Goal: Entertainment & Leisure: Consume media (video, audio)

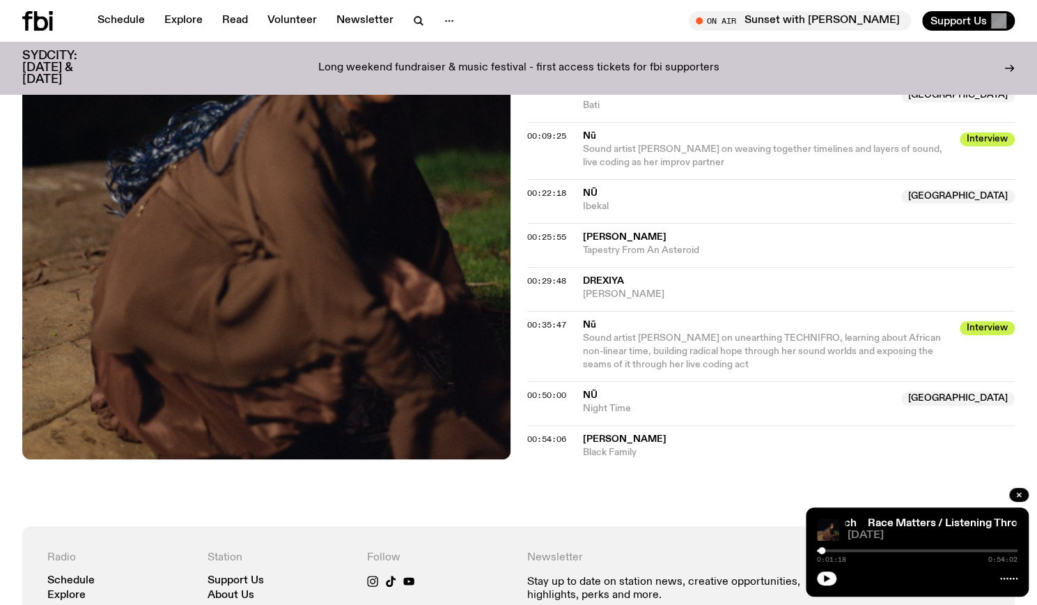
click at [40, 20] on icon at bounding box center [37, 21] width 31 height 20
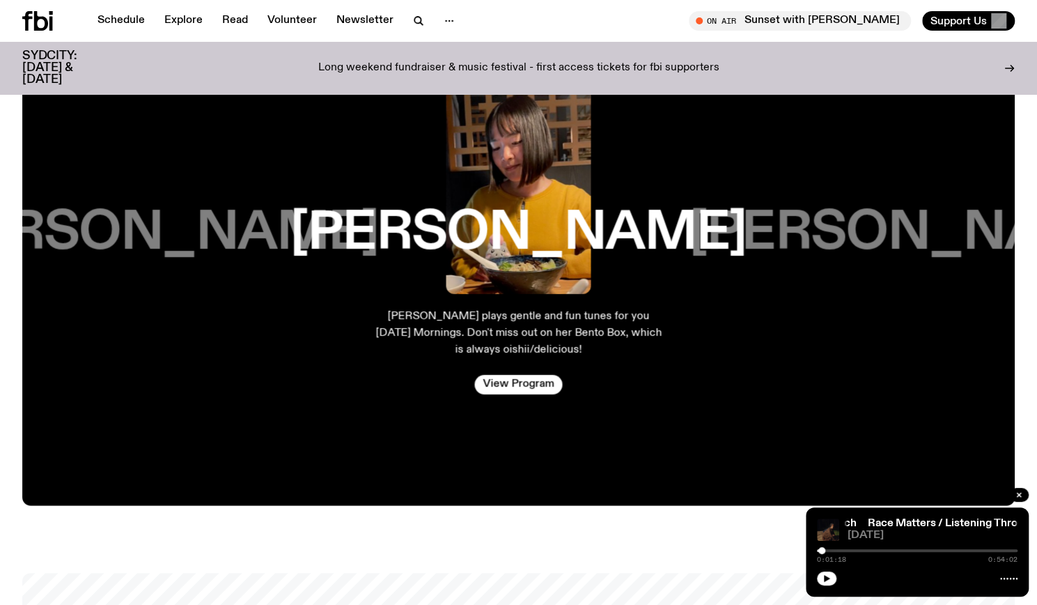
scroll to position [2189, 0]
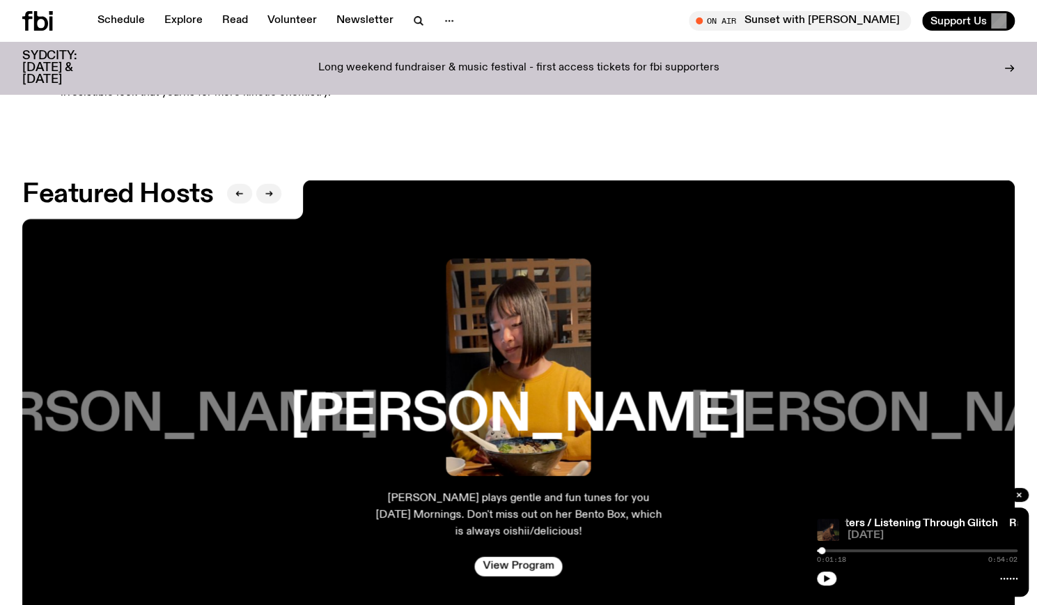
click at [883, 392] on h3 "[PERSON_NAME]" at bounding box center [918, 415] width 456 height 53
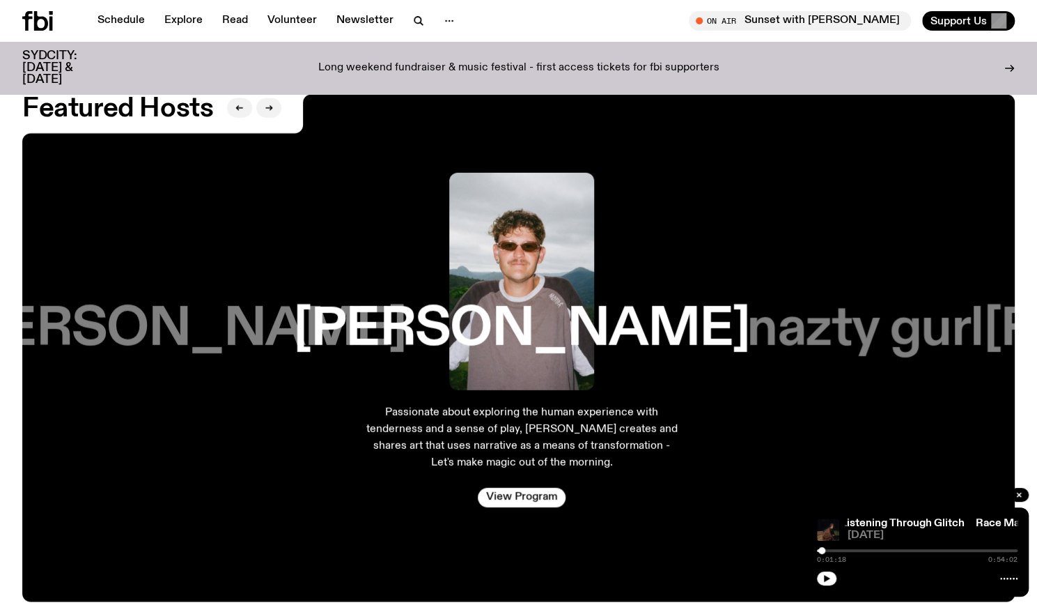
scroll to position [2274, 0]
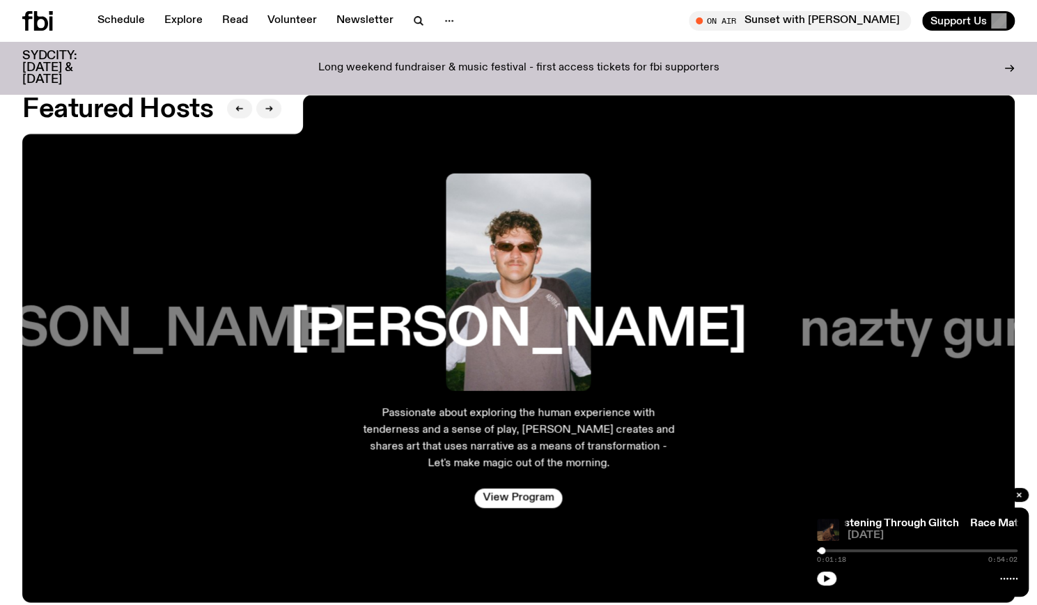
click at [894, 325] on h3 "nazty gurl" at bounding box center [918, 330] width 236 height 53
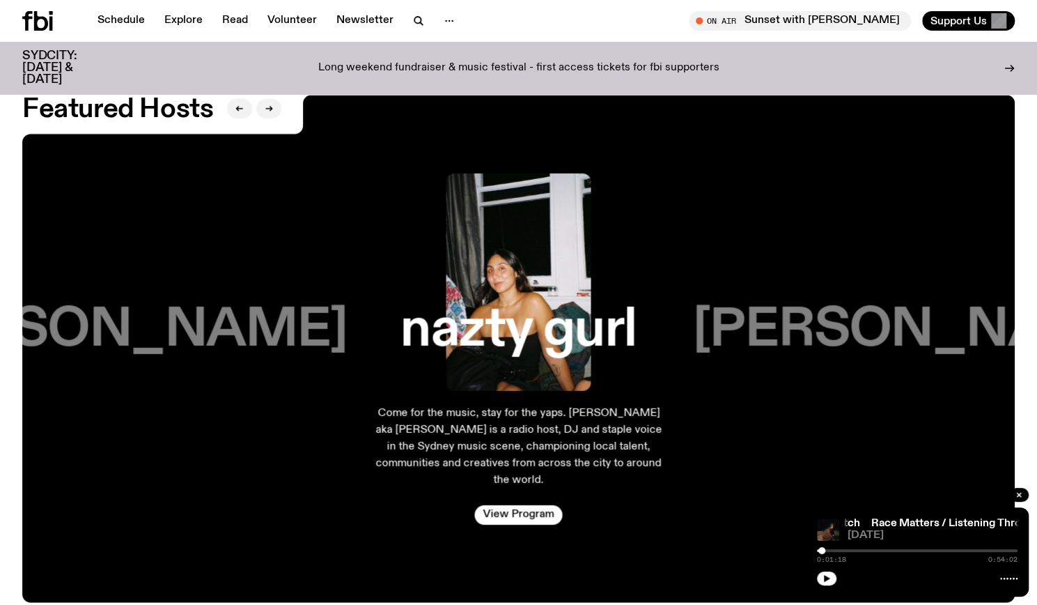
click at [876, 339] on h3 "[PERSON_NAME]" at bounding box center [920, 330] width 456 height 53
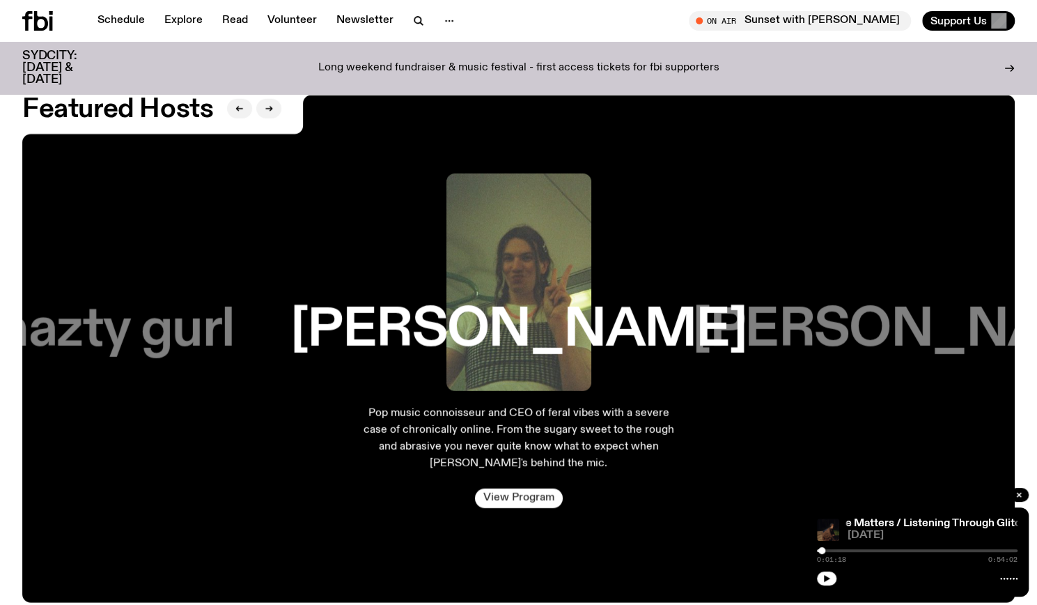
click at [517, 489] on link "View Program" at bounding box center [518, 498] width 88 height 20
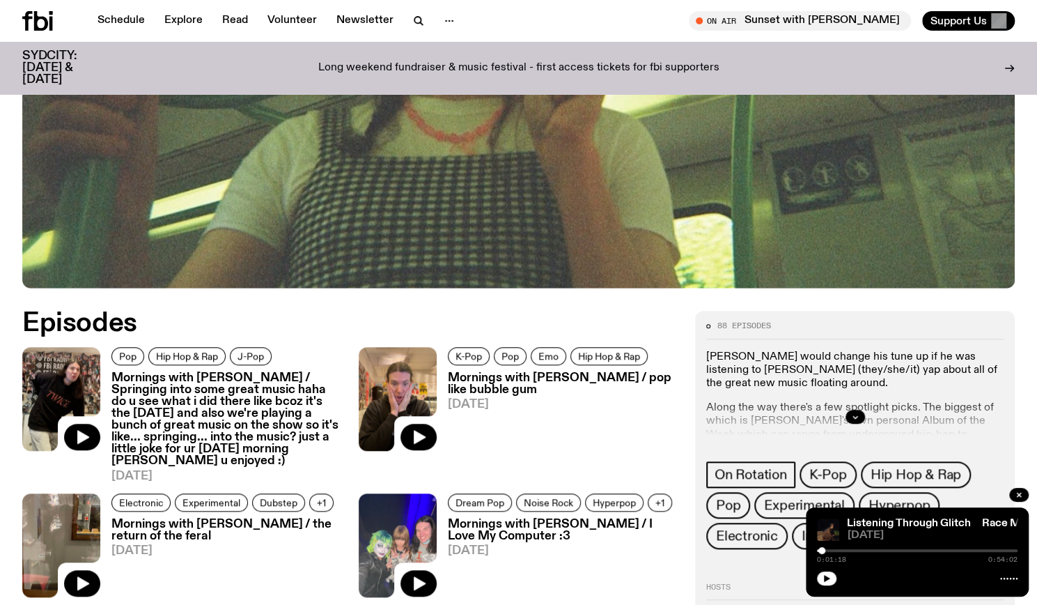
scroll to position [529, 0]
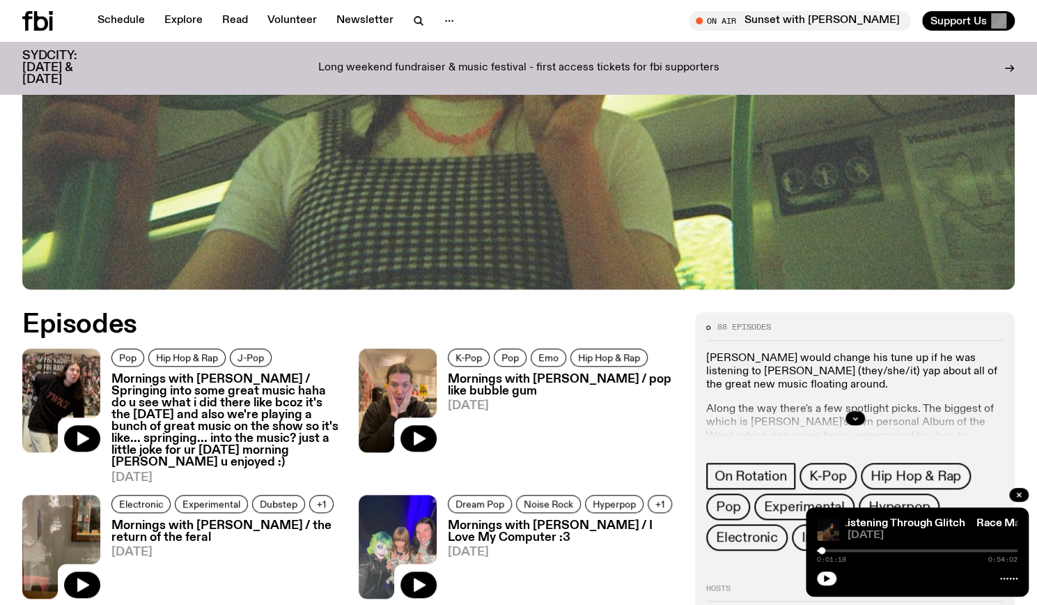
click at [256, 373] on h3 "Mornings with [PERSON_NAME] / Springing into some great music haha do u see wha…" at bounding box center [226, 420] width 231 height 95
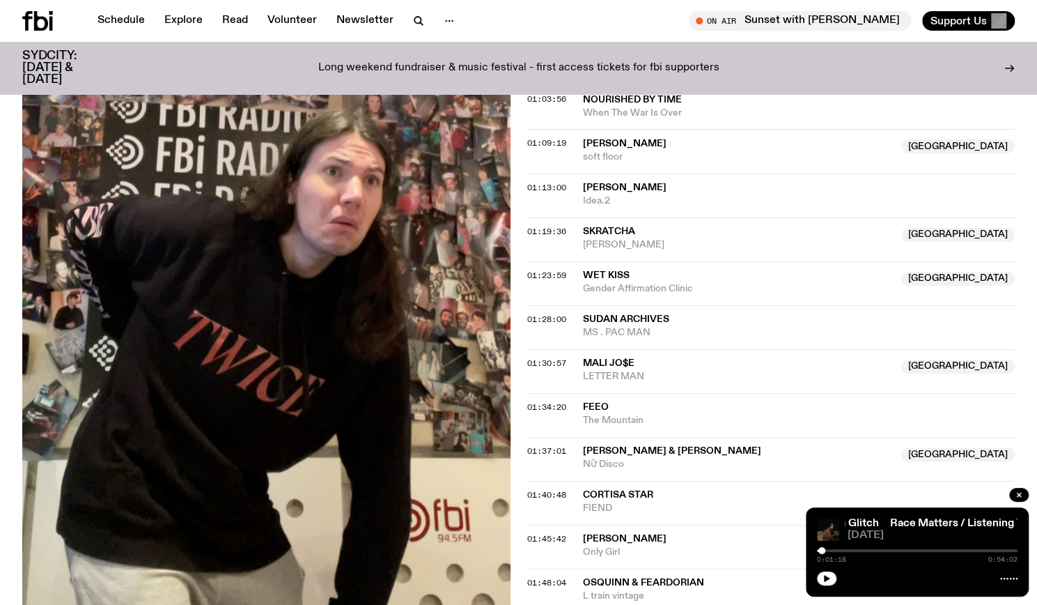
scroll to position [1787, 0]
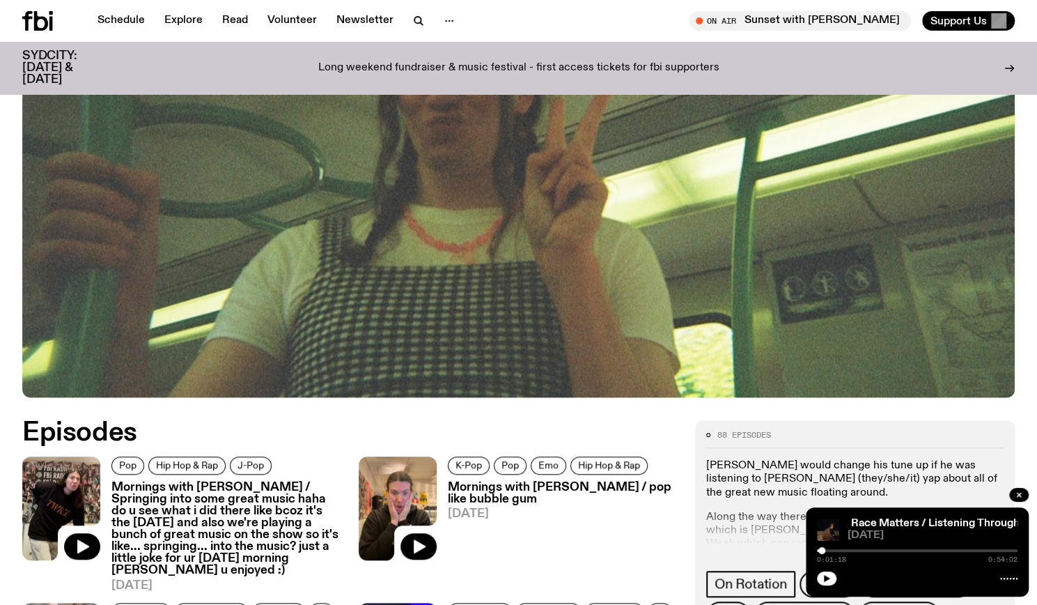
scroll to position [418, 0]
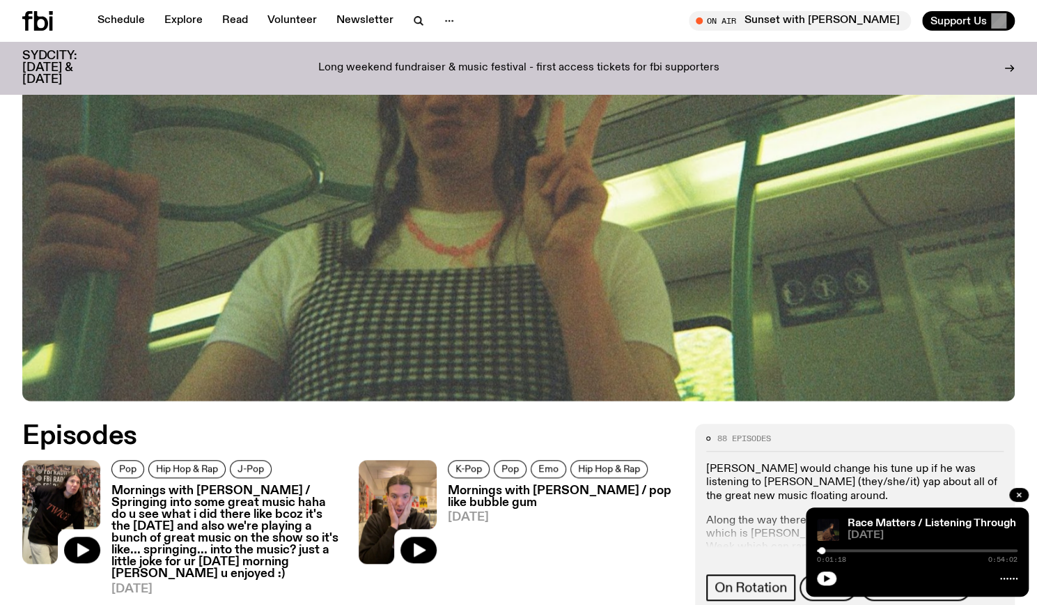
click at [464, 485] on h3 "Mornings with [PERSON_NAME] / pop like bubble gum" at bounding box center [563, 497] width 231 height 24
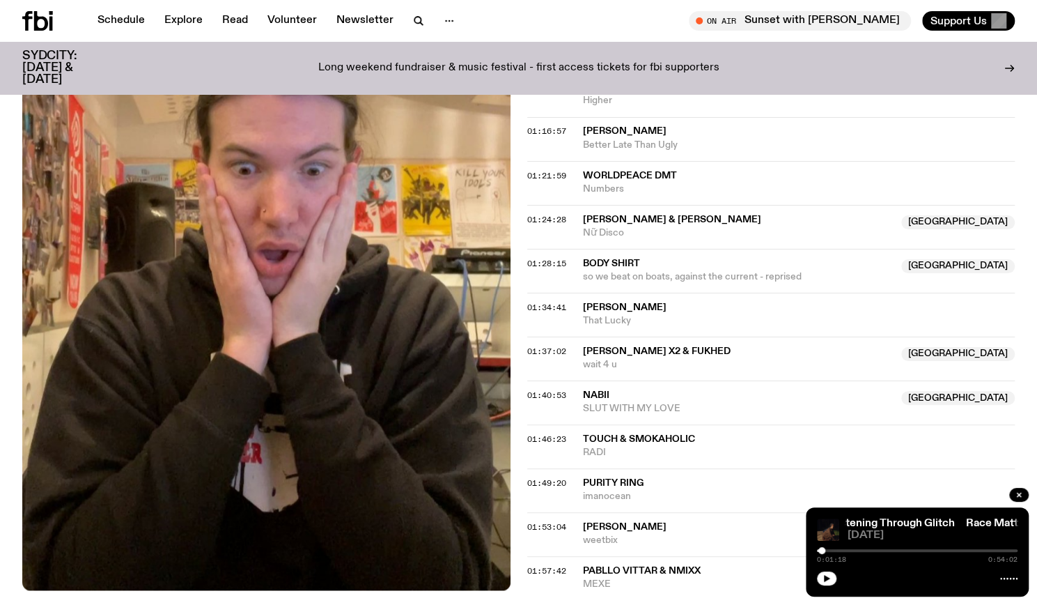
scroll to position [1460, 0]
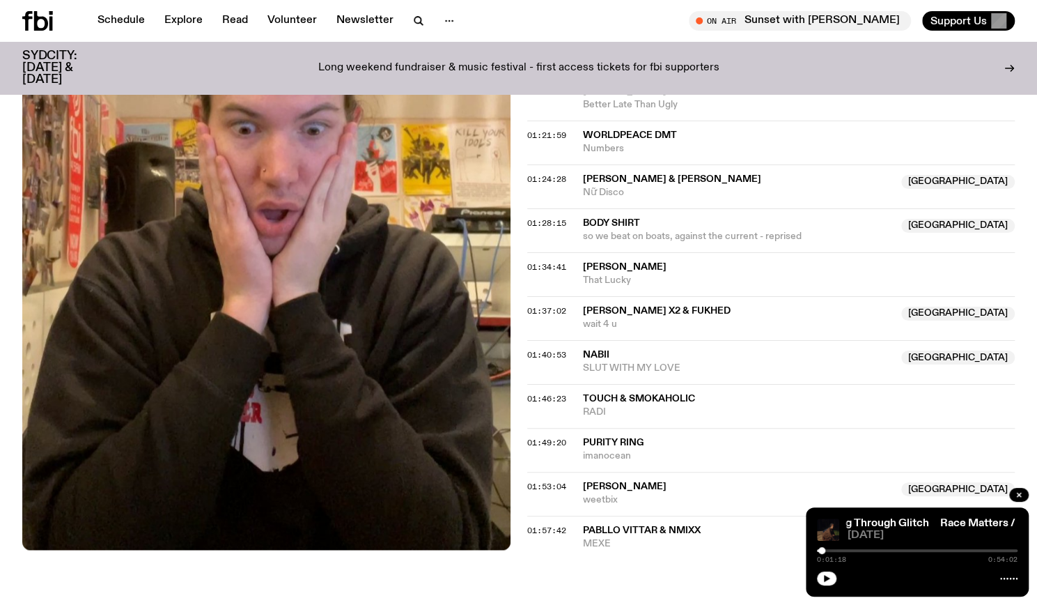
click at [28, 15] on icon at bounding box center [27, 21] width 10 height 20
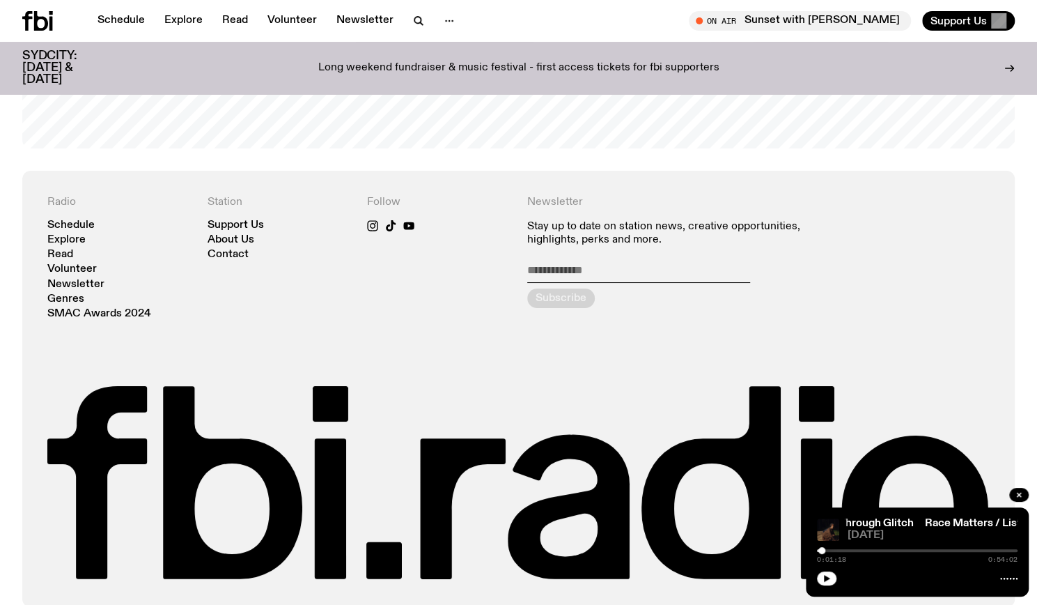
scroll to position [3026, 0]
